Goal: Task Accomplishment & Management: Complete application form

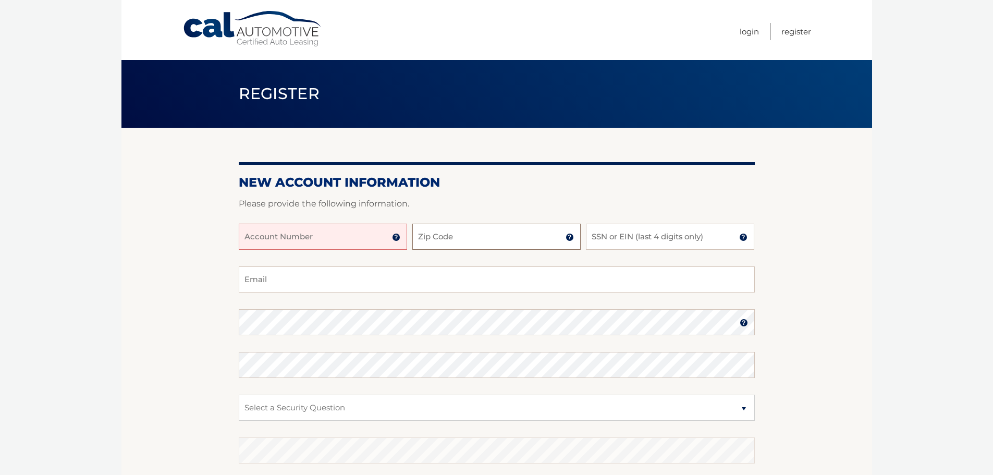
click at [465, 241] on input "Zip Code" at bounding box center [496, 237] width 168 height 26
type input "11040"
type input "2861"
type input "[PERSON_NAME][EMAIL_ADDRESS][DOMAIN_NAME]"
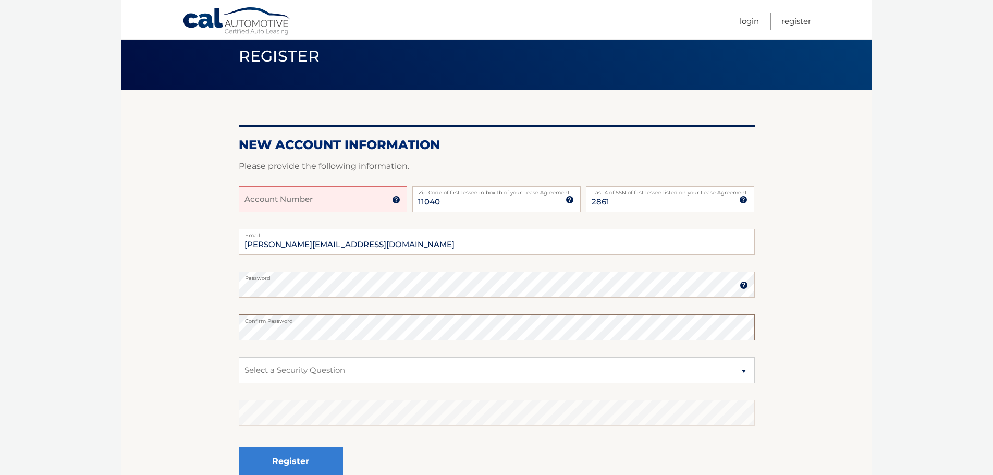
scroll to position [139, 0]
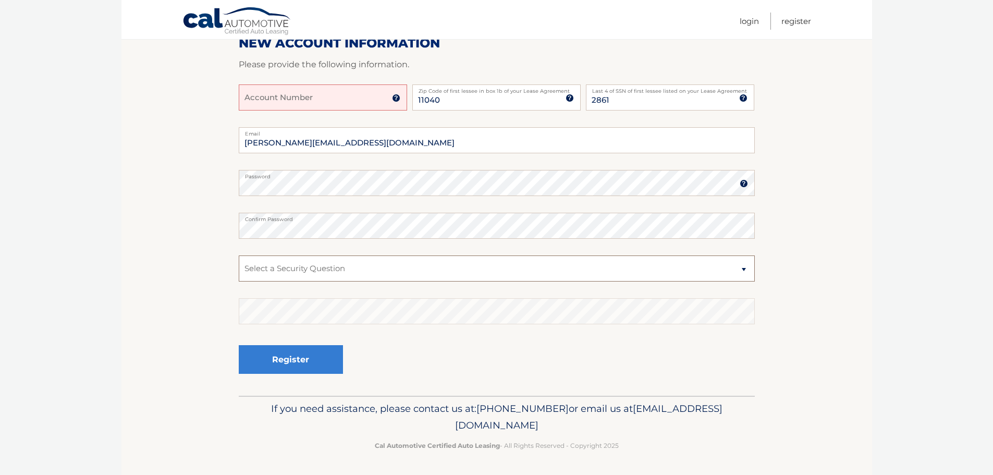
click at [355, 273] on select "Select a Security Question What was the name of your elementary school? What is…" at bounding box center [497, 269] width 516 height 26
select select "2"
click at [239, 256] on select "Select a Security Question What was the name of your elementary school? What is…" at bounding box center [497, 269] width 516 height 26
click at [326, 377] on div "Register" at bounding box center [291, 360] width 104 height 38
click at [321, 360] on button "Register" at bounding box center [291, 359] width 104 height 29
